Goal: Find specific page/section: Find specific page/section

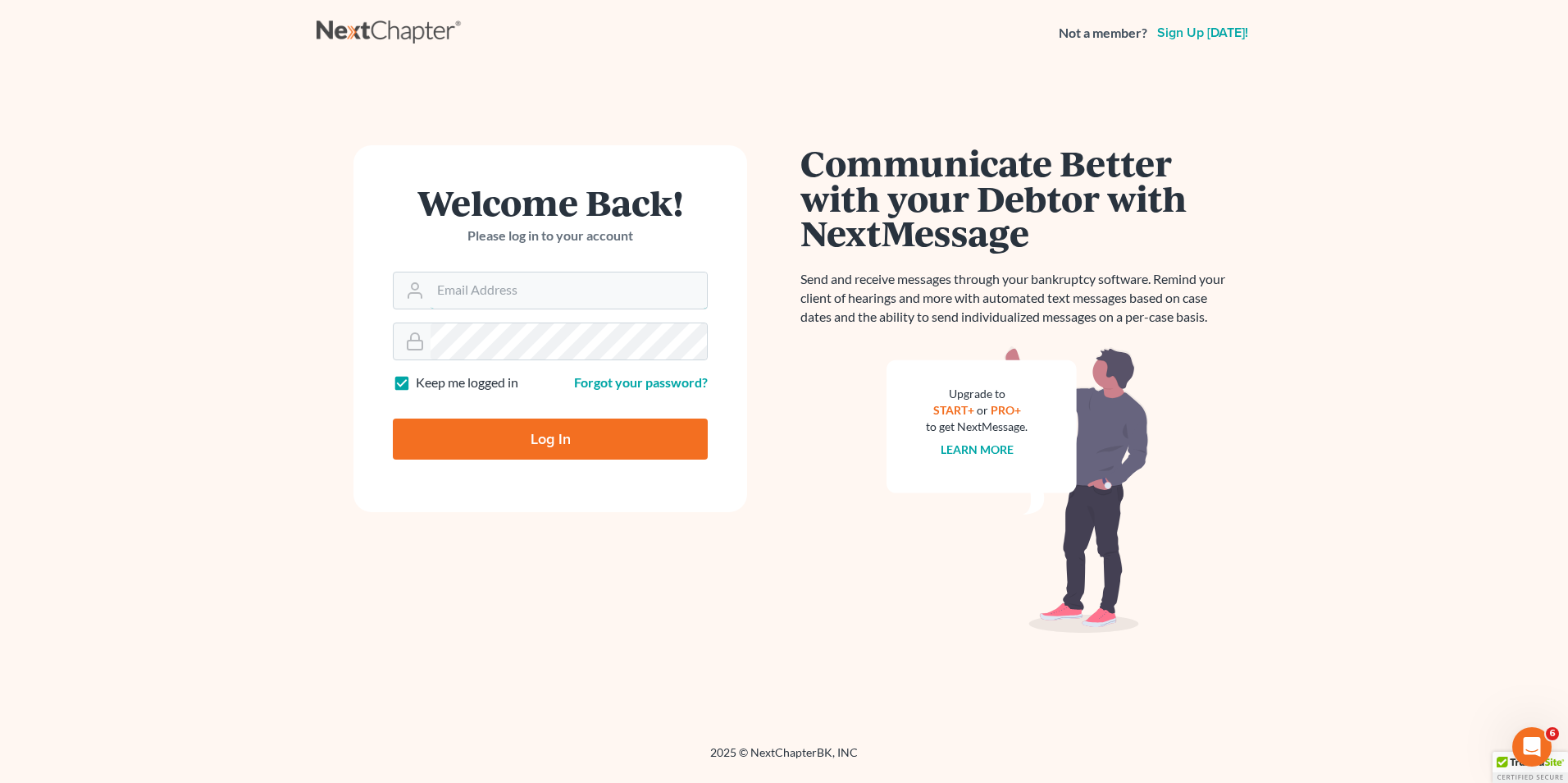
type input "[EMAIL_ADDRESS][DOMAIN_NAME]"
click at [579, 446] on input "Log In" at bounding box center [550, 439] width 315 height 41
type input "Thinking..."
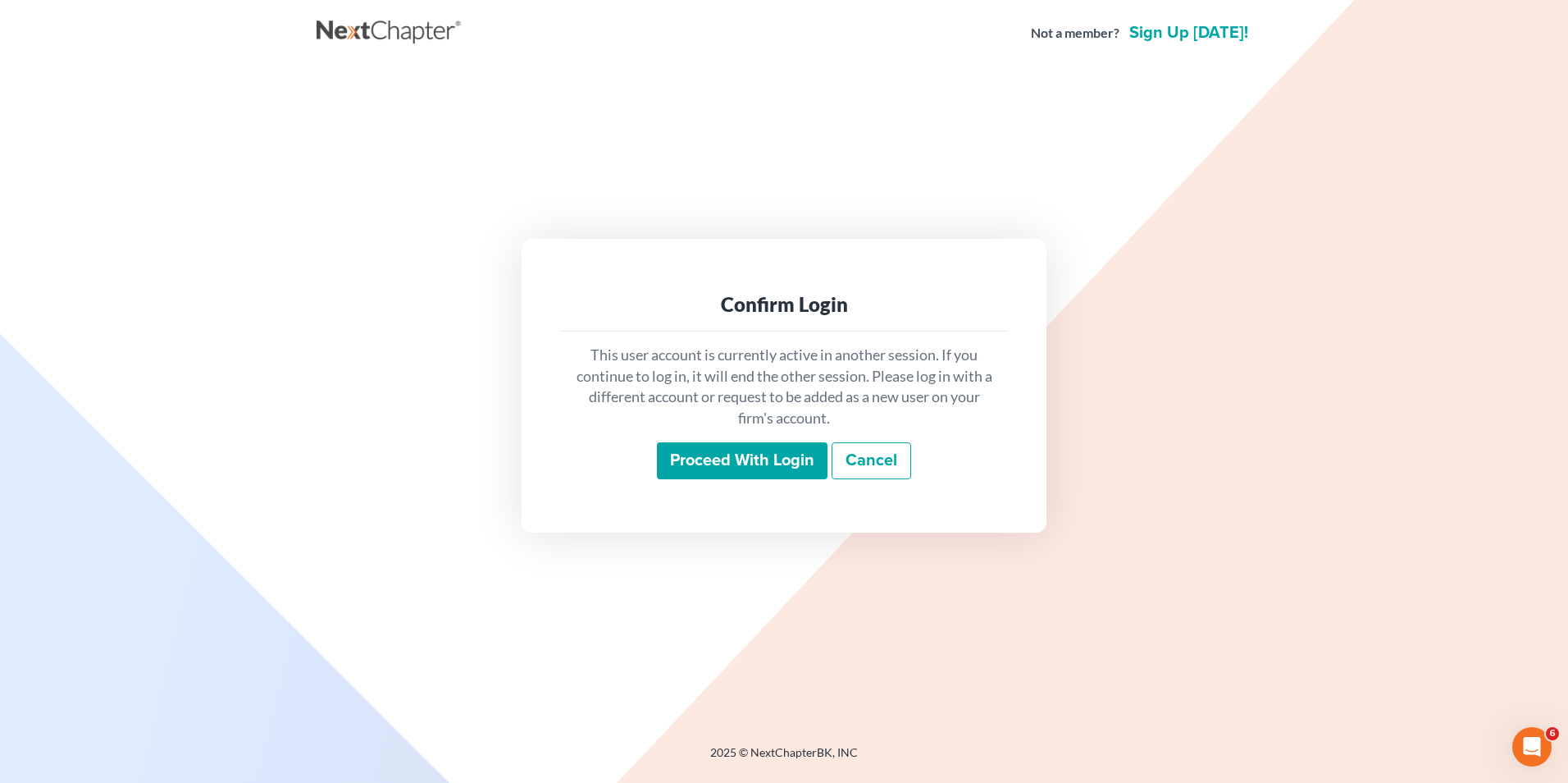
click at [739, 461] on input "Proceed with login" at bounding box center [742, 461] width 171 height 38
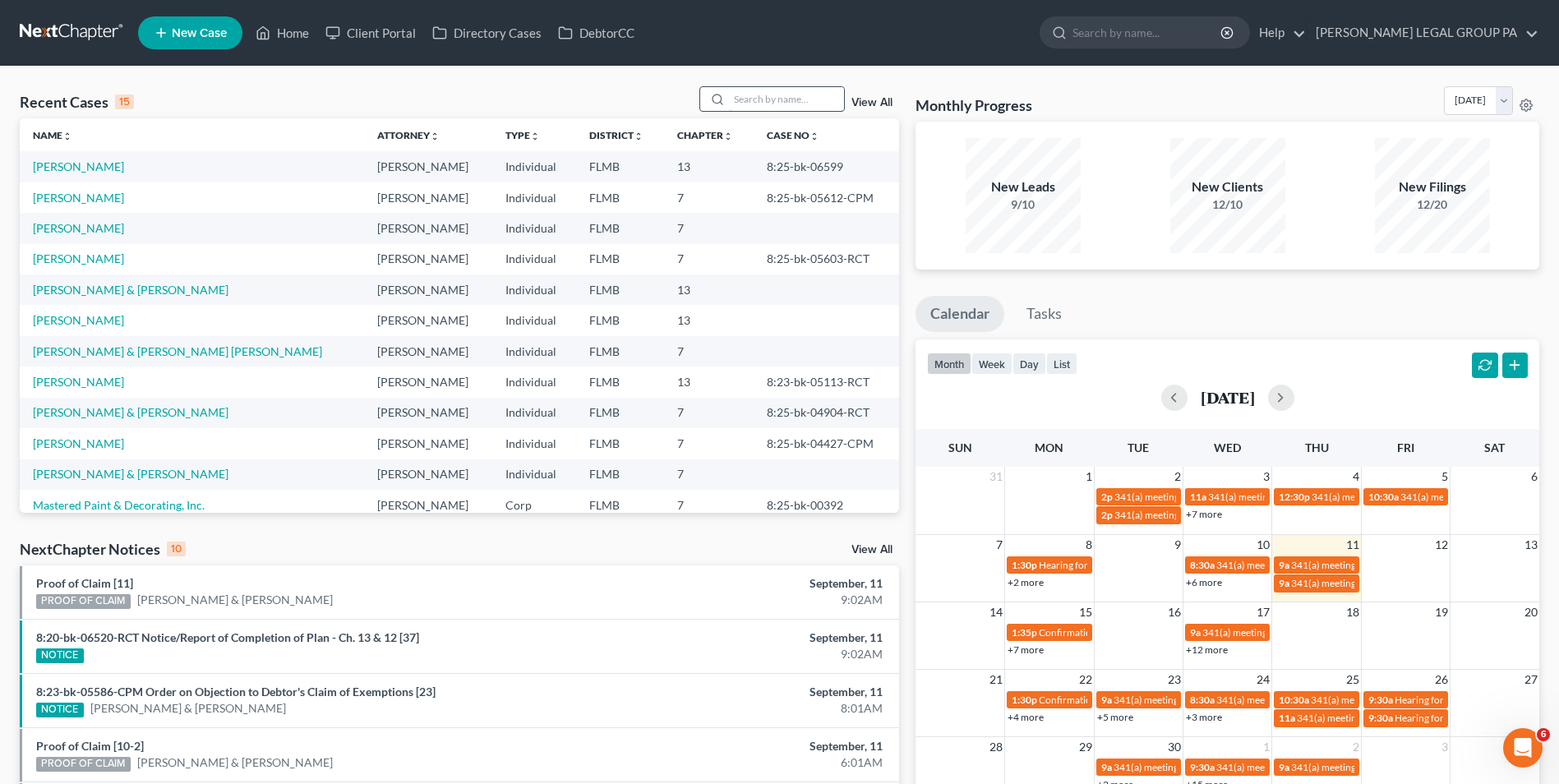
click at [810, 99] on input "search" at bounding box center [786, 99] width 115 height 24
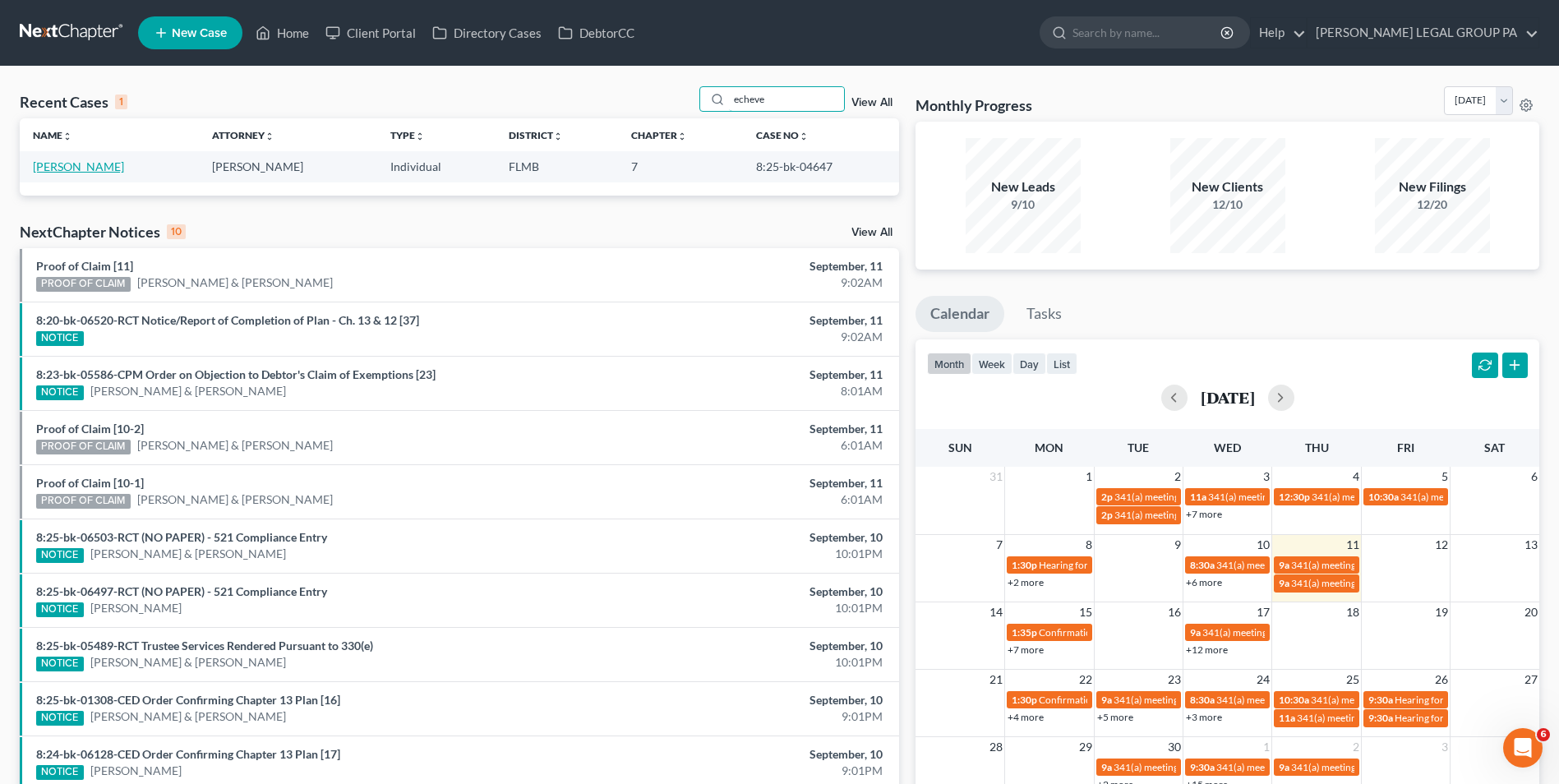
type input "echeve"
click at [78, 168] on link "[PERSON_NAME]" at bounding box center [79, 165] width 92 height 14
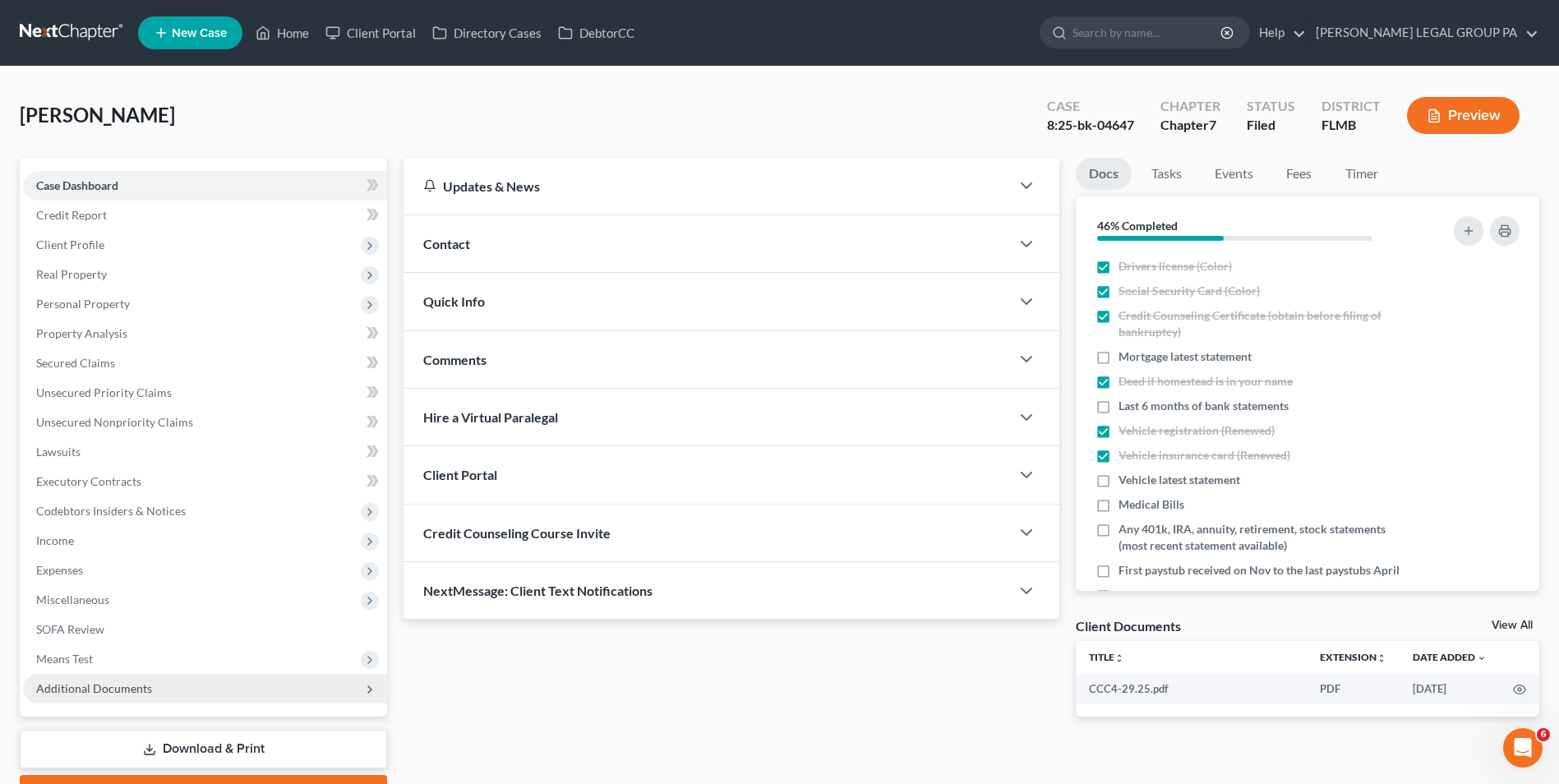
click at [188, 700] on span "Additional Documents" at bounding box center [205, 689] width 364 height 30
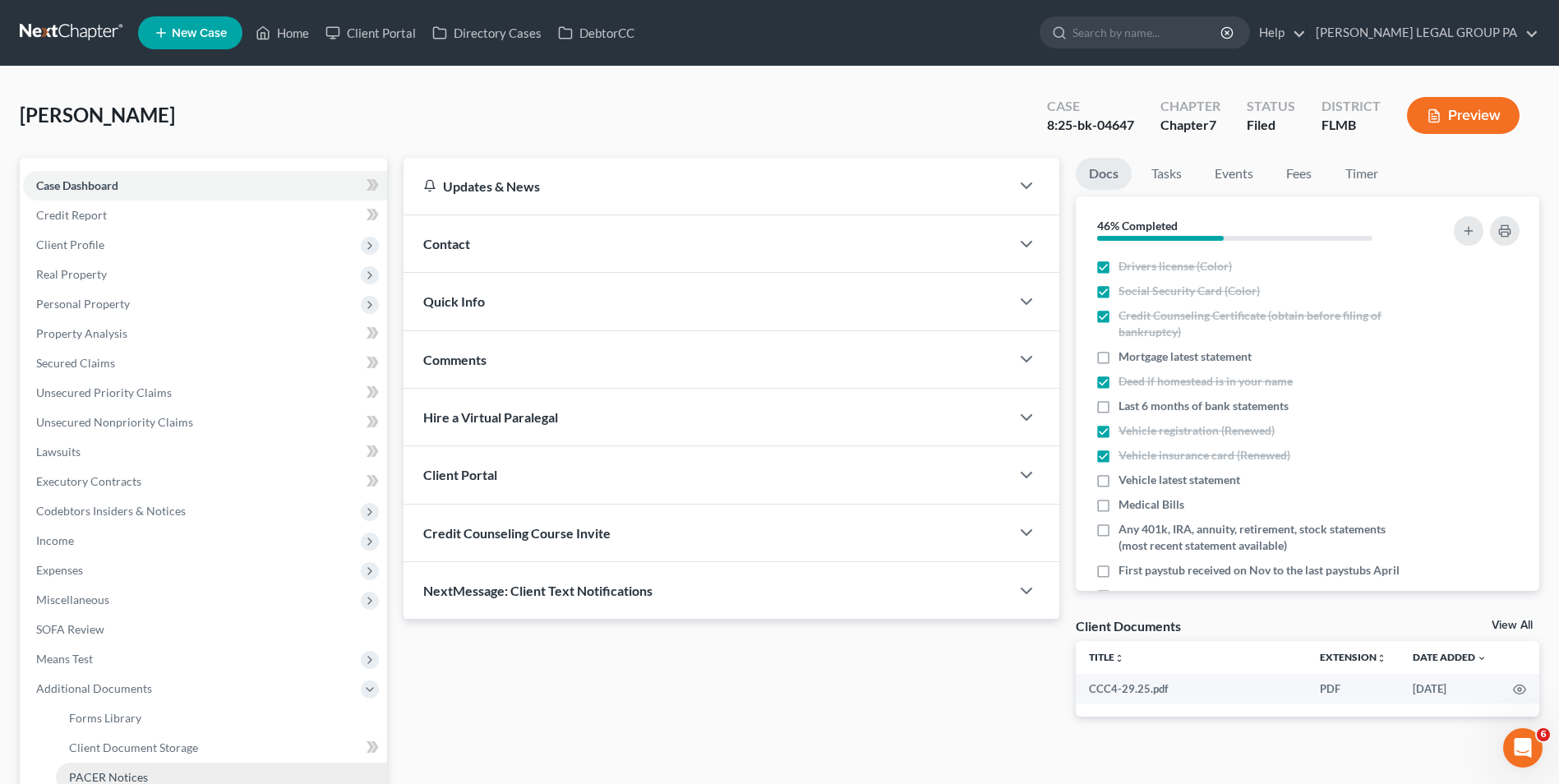
click at [171, 778] on link "PACER Notices" at bounding box center [221, 778] width 331 height 30
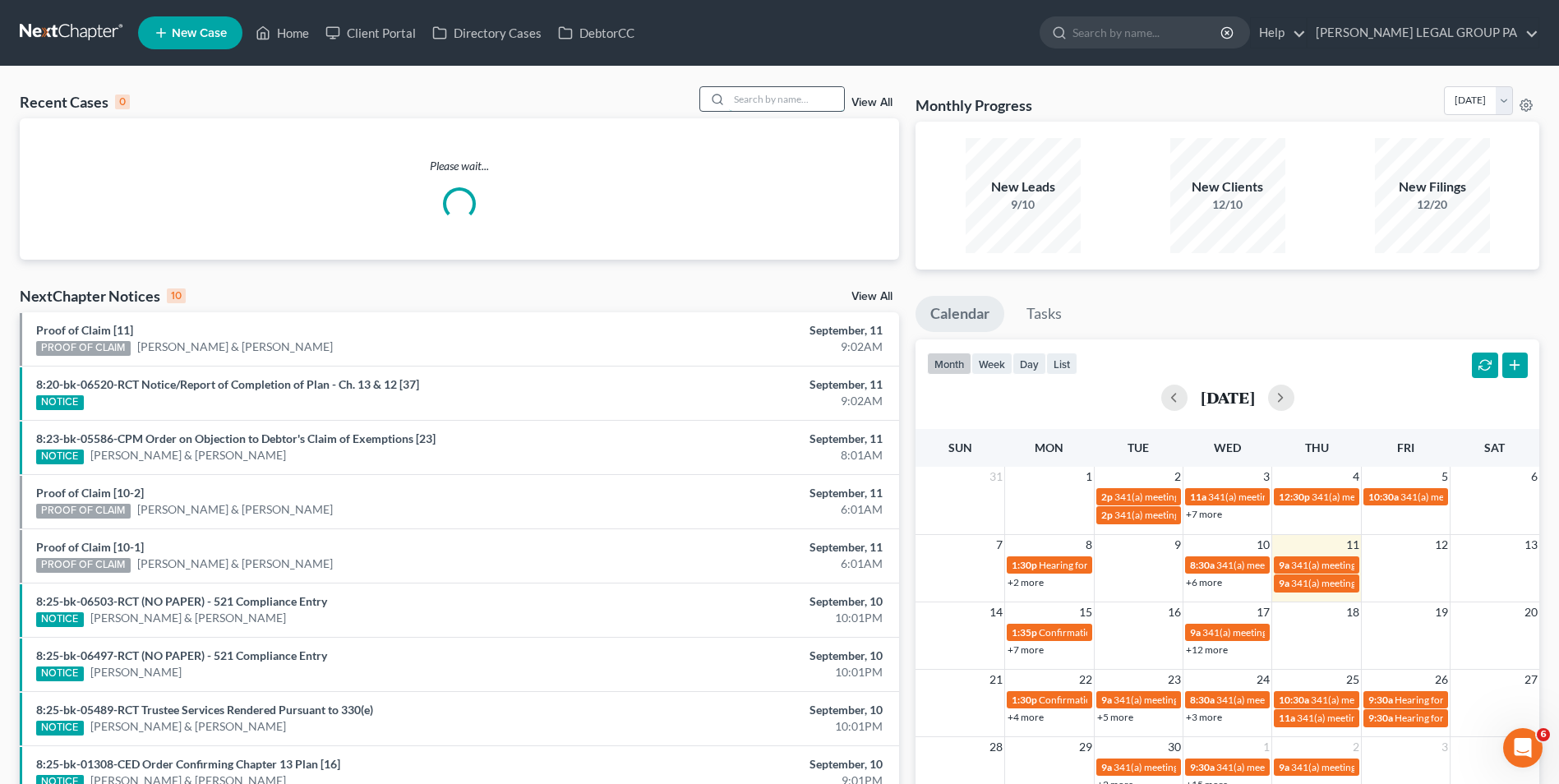
click at [760, 100] on input "search" at bounding box center [786, 99] width 115 height 24
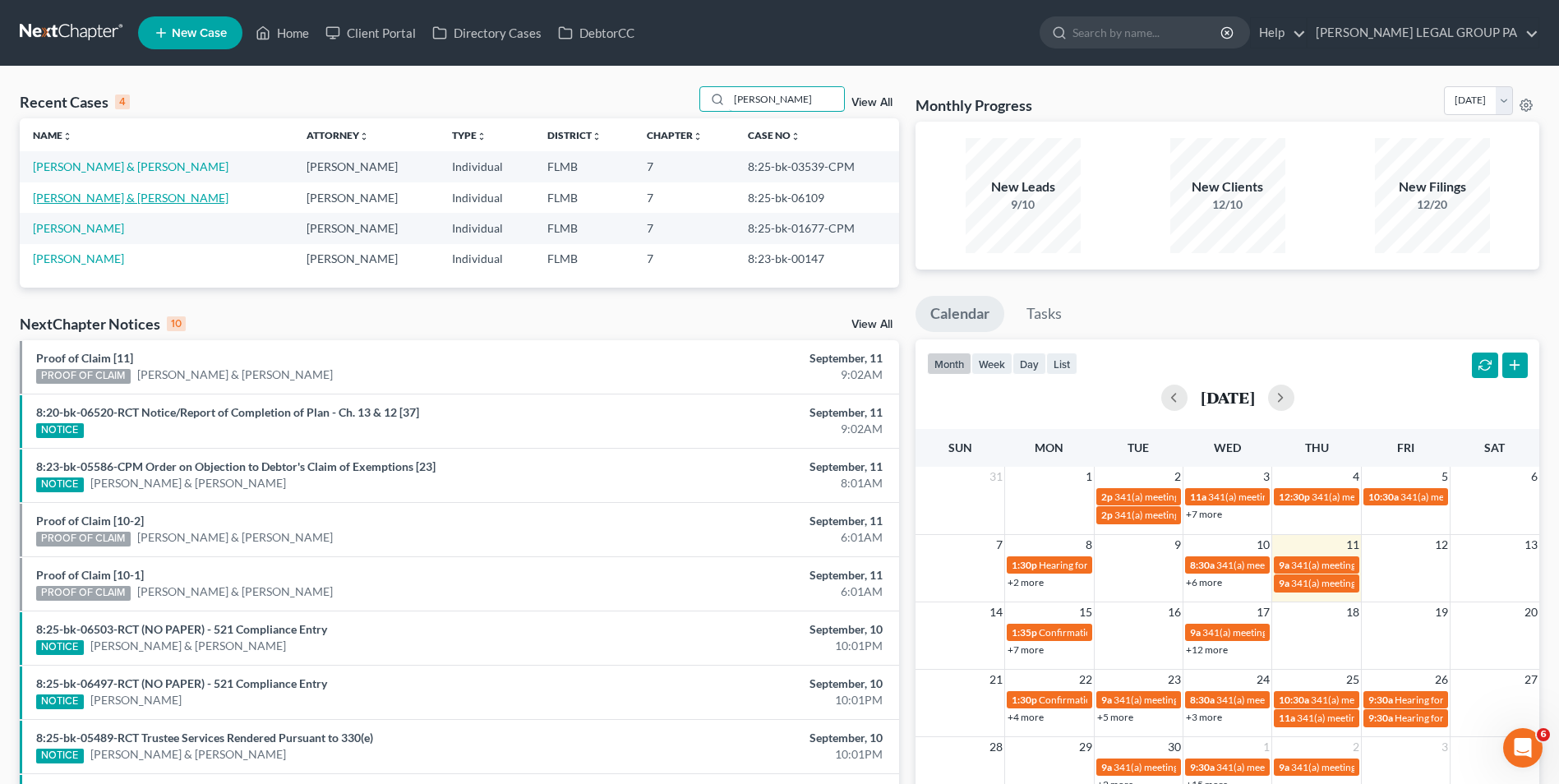
type input "barnes"
click at [129, 194] on link "Barnes, Charles & Millie" at bounding box center [130, 197] width 195 height 14
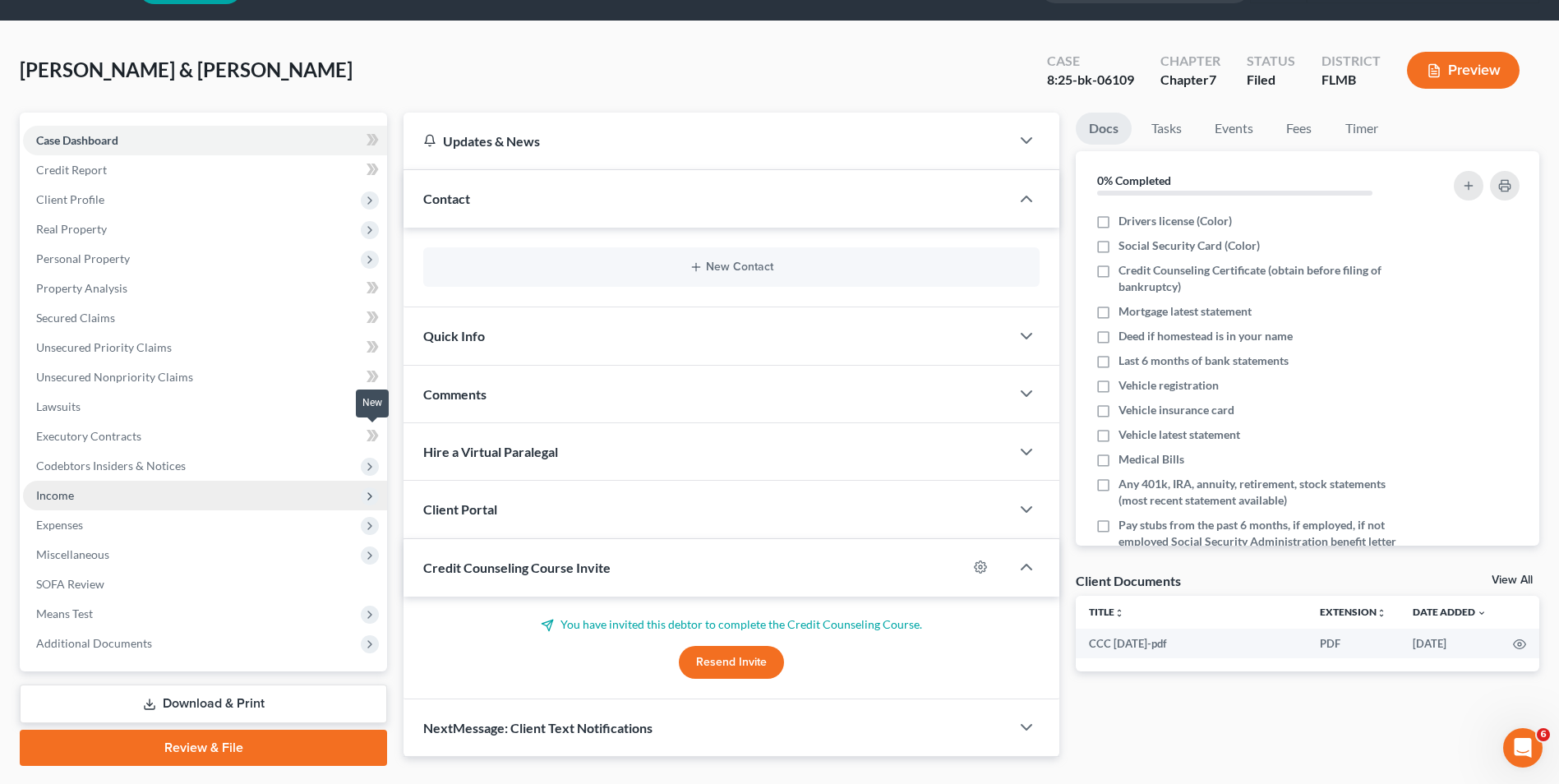
scroll to position [90, 0]
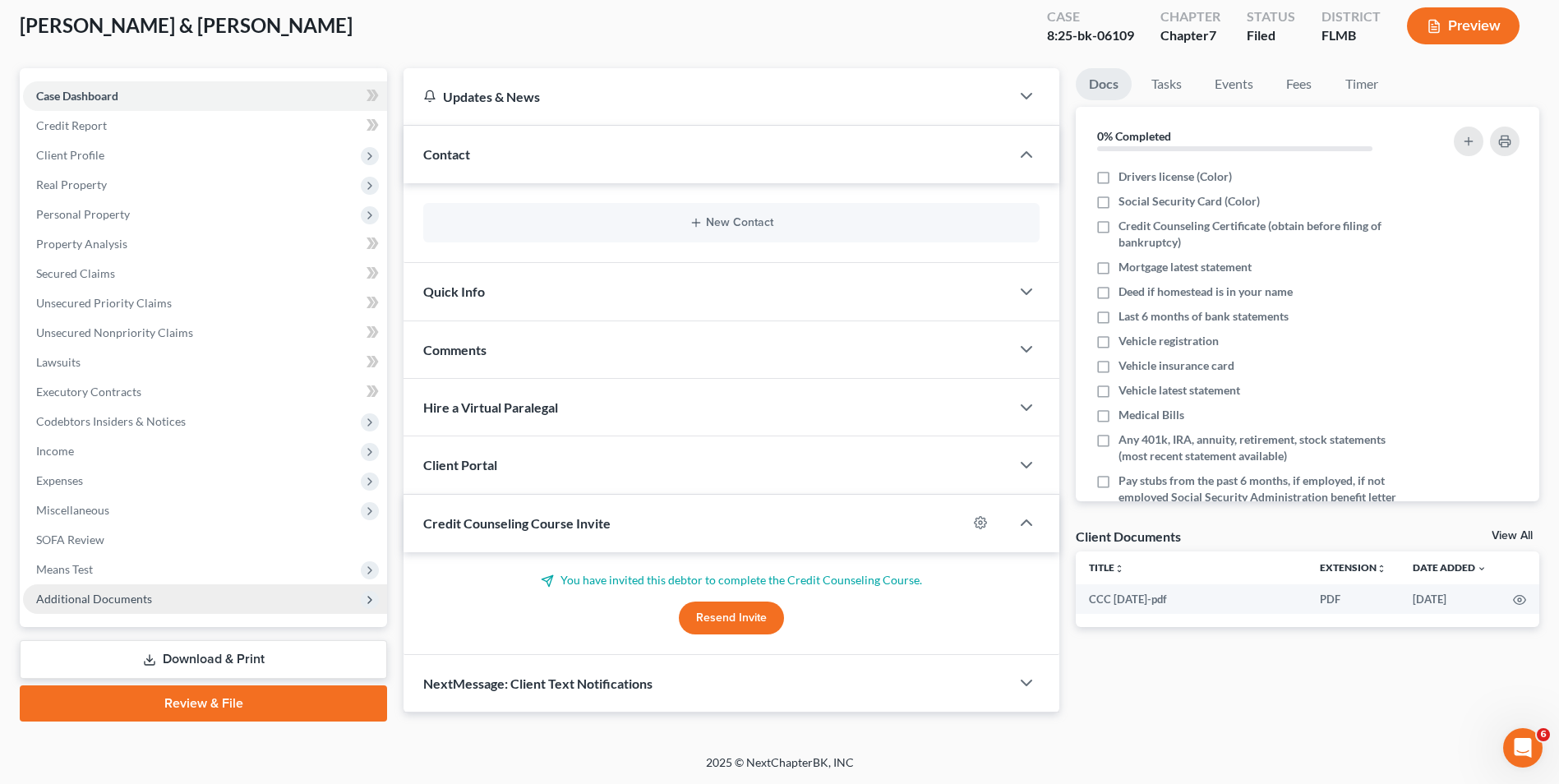
click at [241, 605] on span "Additional Documents" at bounding box center [205, 599] width 364 height 30
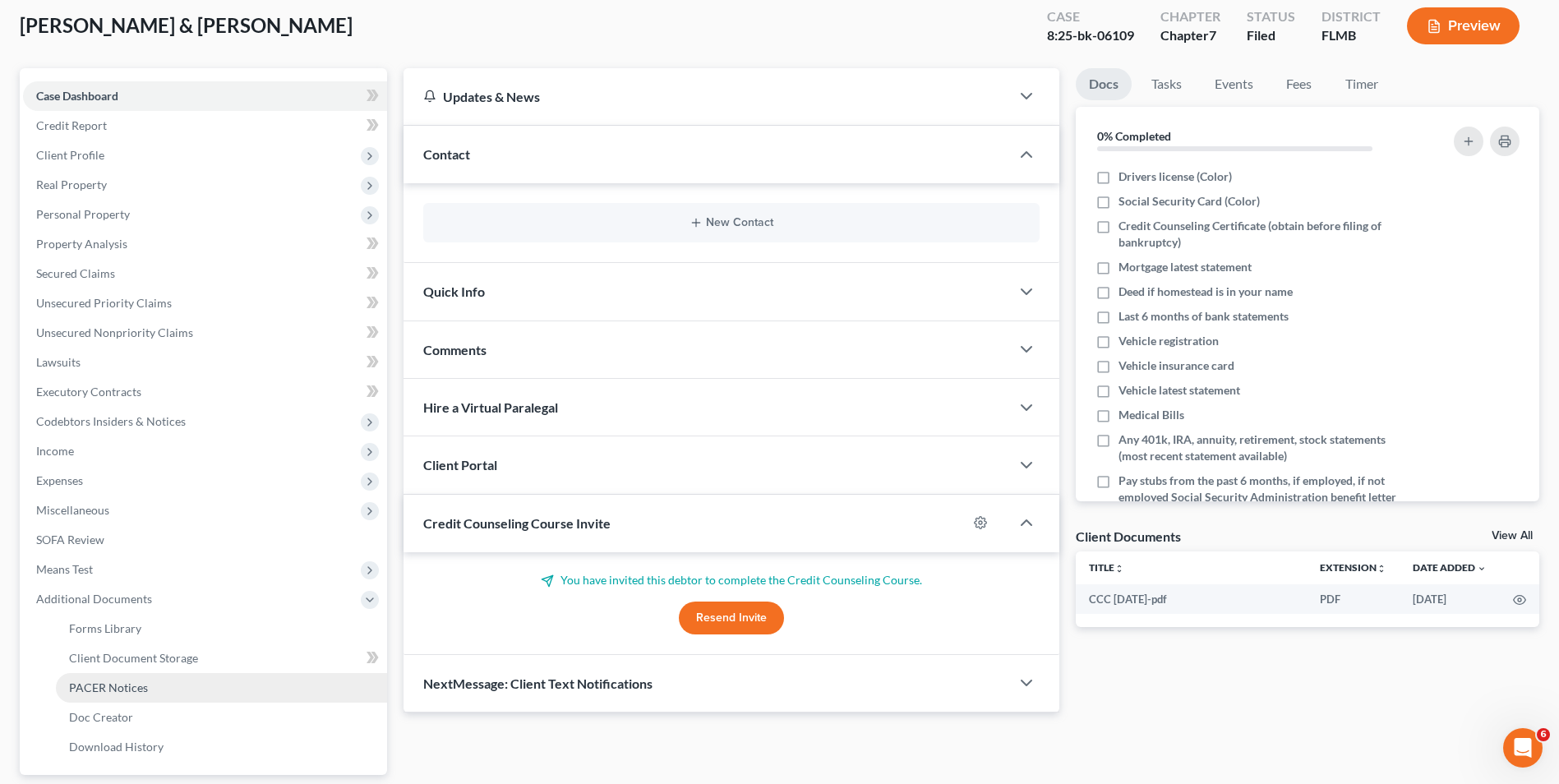
click at [212, 687] on link "PACER Notices" at bounding box center [221, 688] width 331 height 30
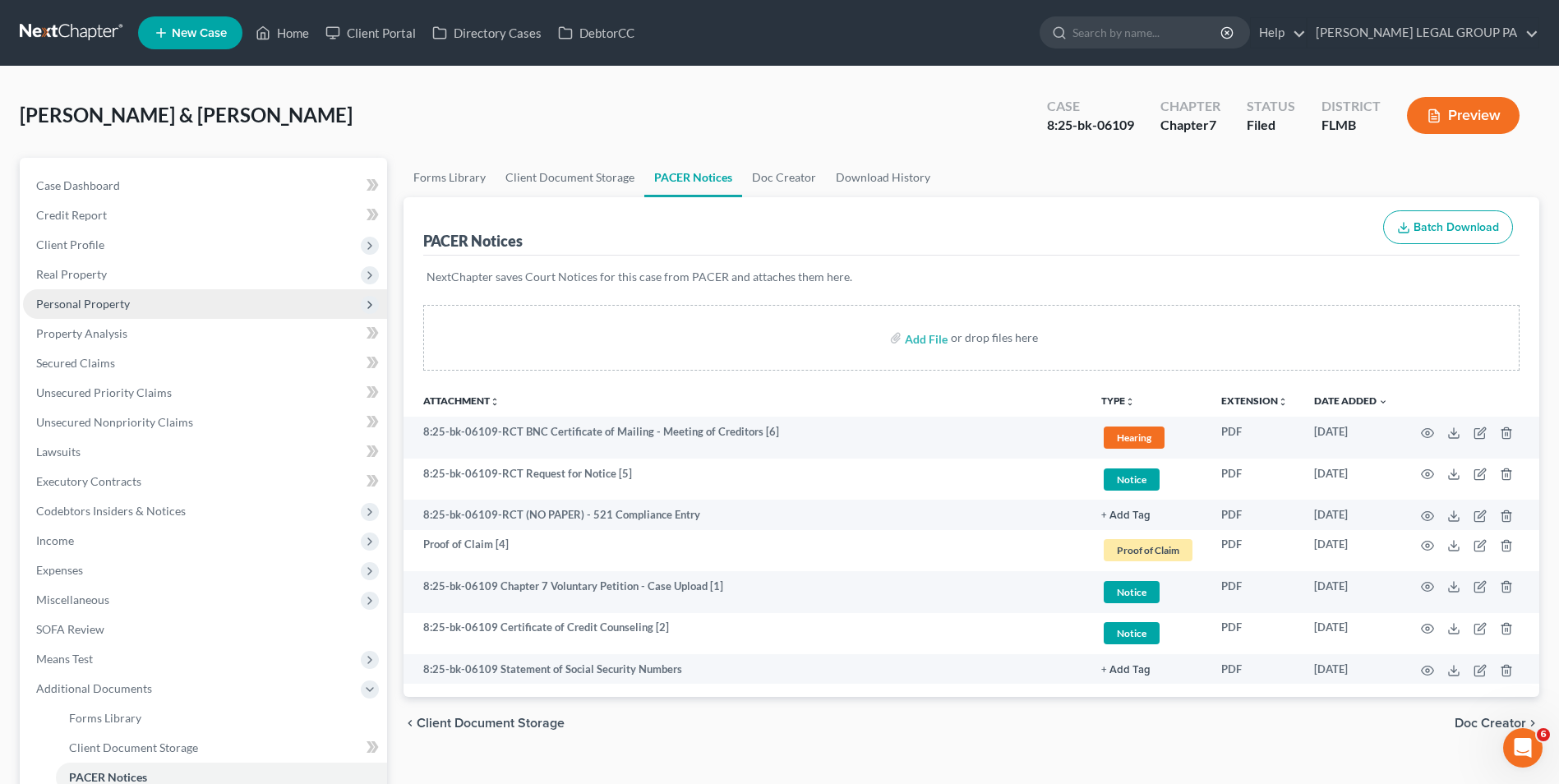
click at [157, 313] on span "Personal Property" at bounding box center [205, 304] width 364 height 30
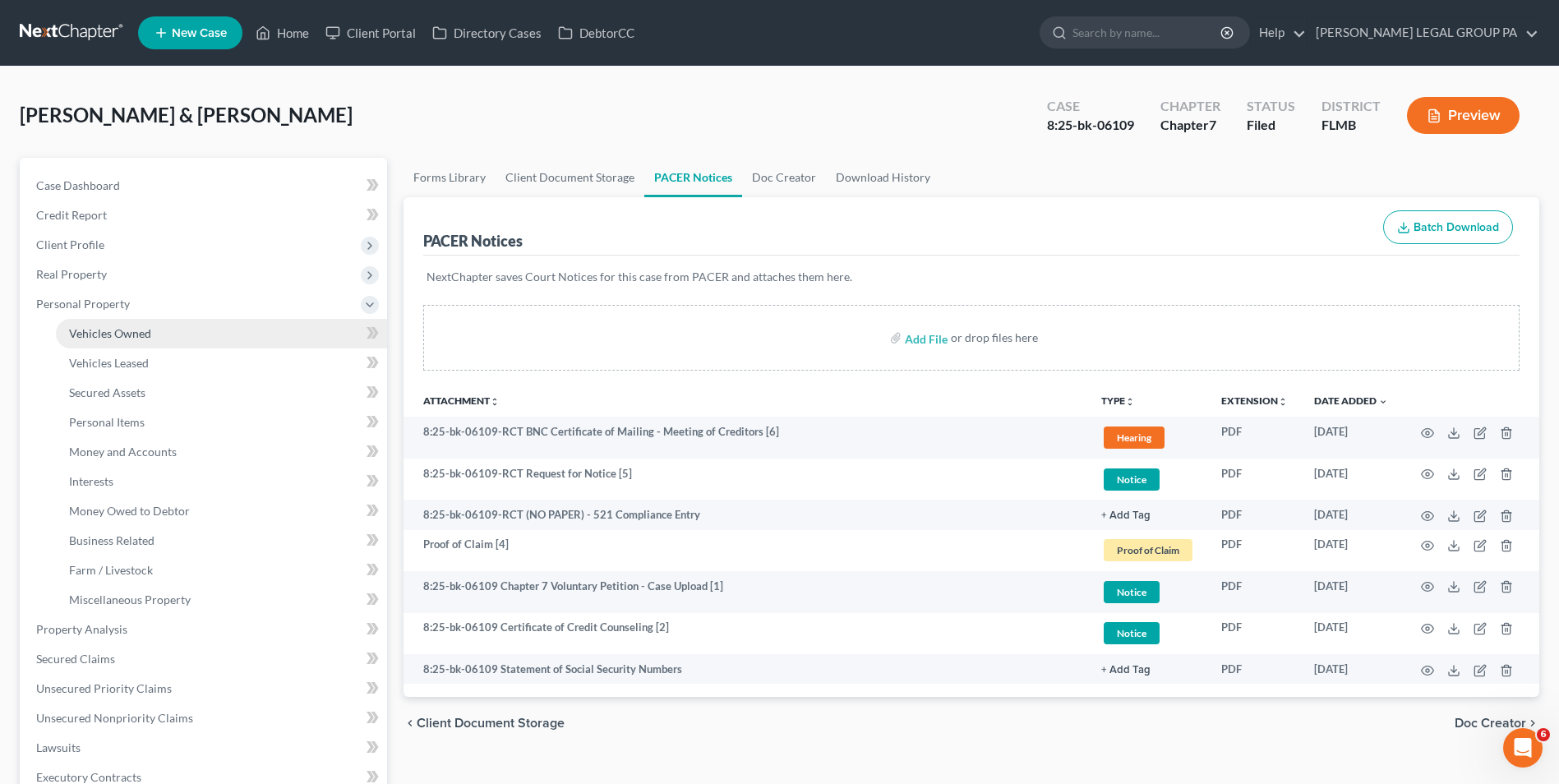
click at [202, 340] on link "Vehicles Owned" at bounding box center [221, 334] width 331 height 30
